Goal: Task Accomplishment & Management: Manage account settings

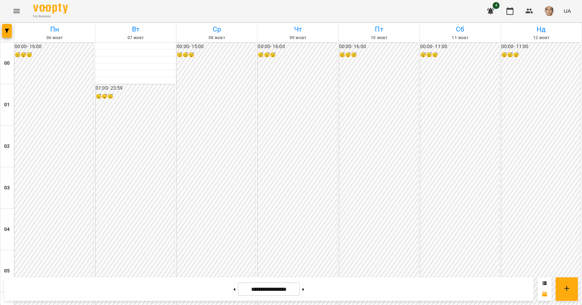
scroll to position [589, 0]
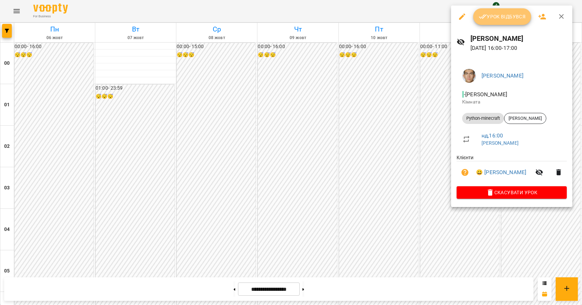
click at [492, 16] on span "Урок відбувся" at bounding box center [502, 16] width 47 height 8
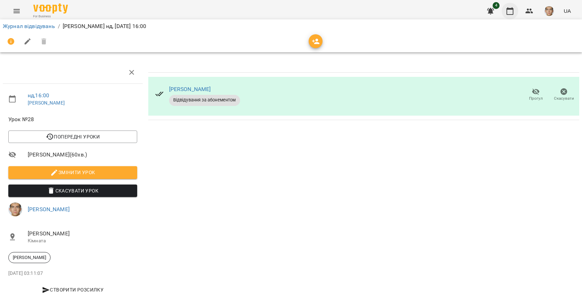
click at [512, 14] on icon "button" at bounding box center [510, 11] width 8 height 8
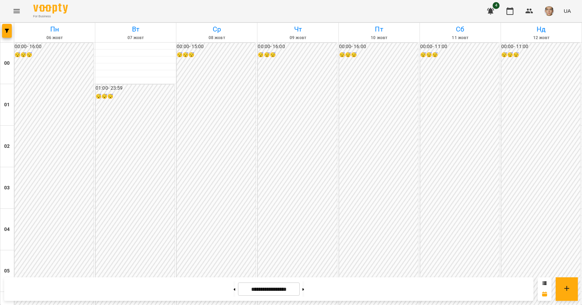
scroll to position [589, 0]
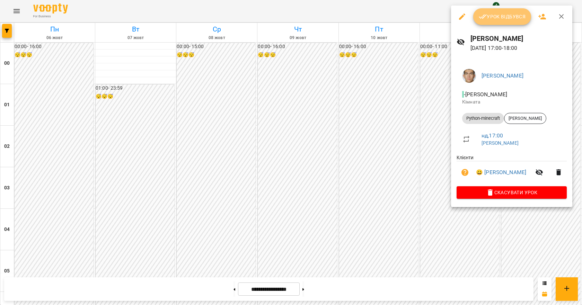
click at [506, 19] on span "Урок відбувся" at bounding box center [502, 16] width 47 height 8
